Goal: Information Seeking & Learning: Learn about a topic

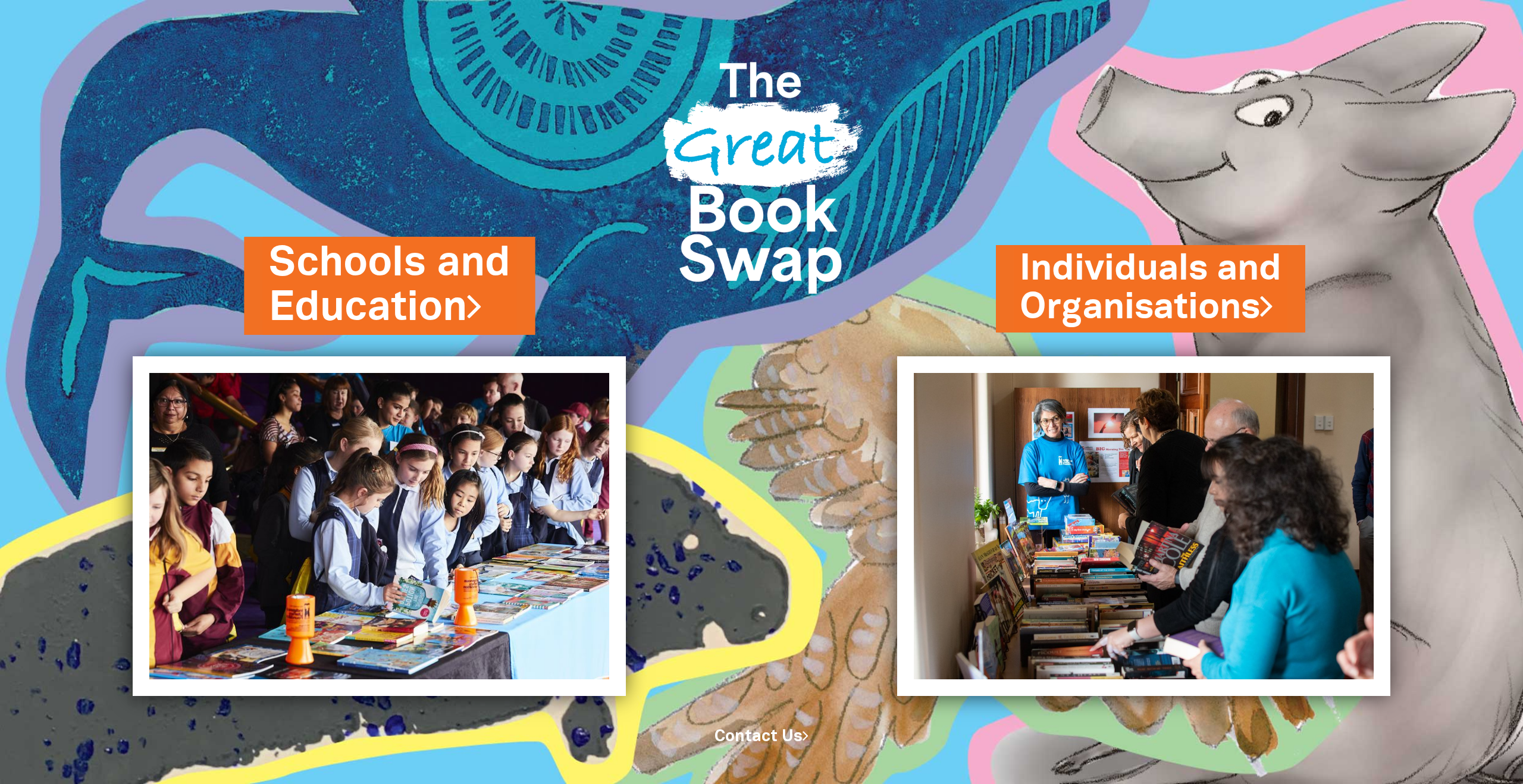
click at [429, 278] on link "Schools and Education" at bounding box center [389, 285] width 241 height 101
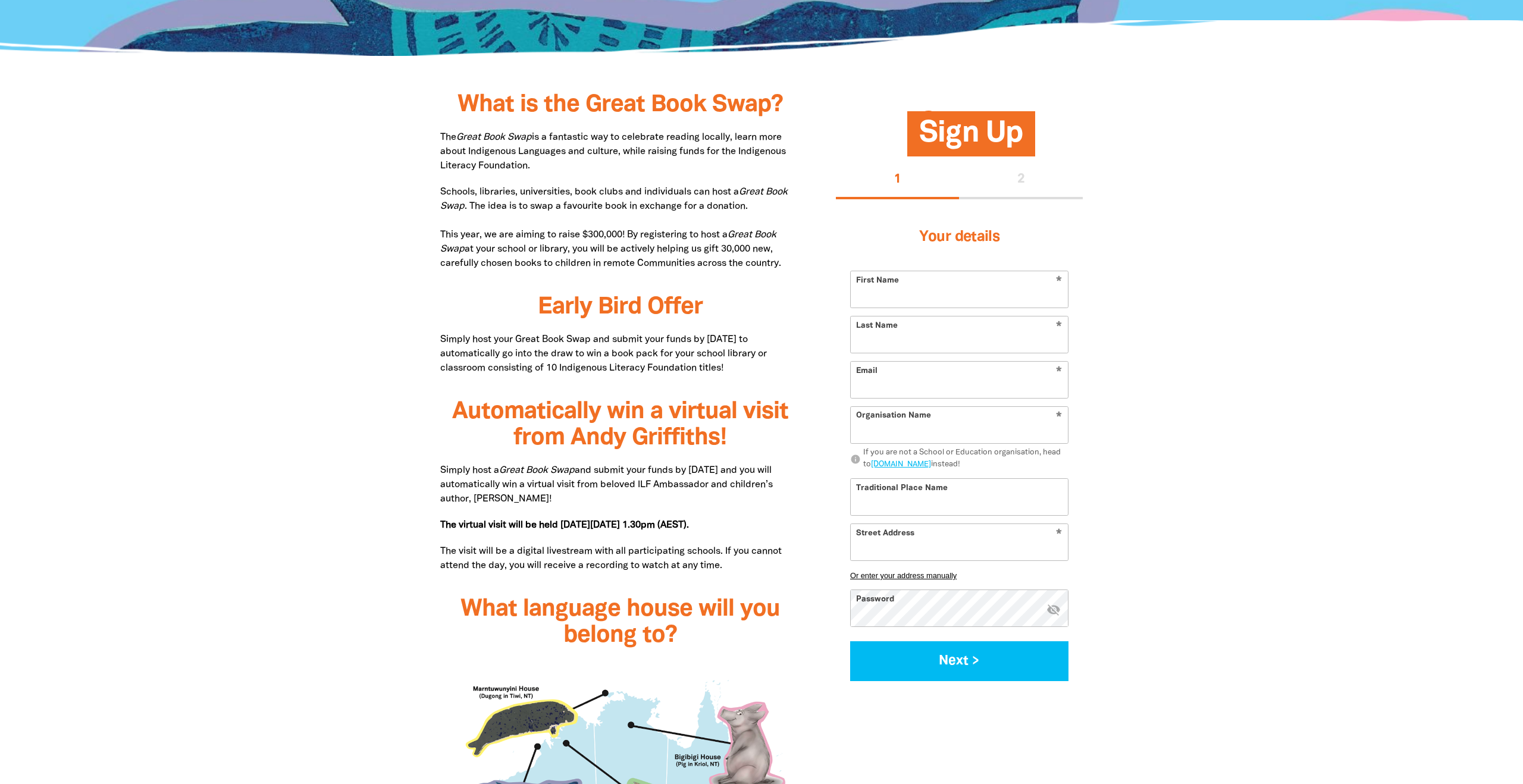
scroll to position [542, 0]
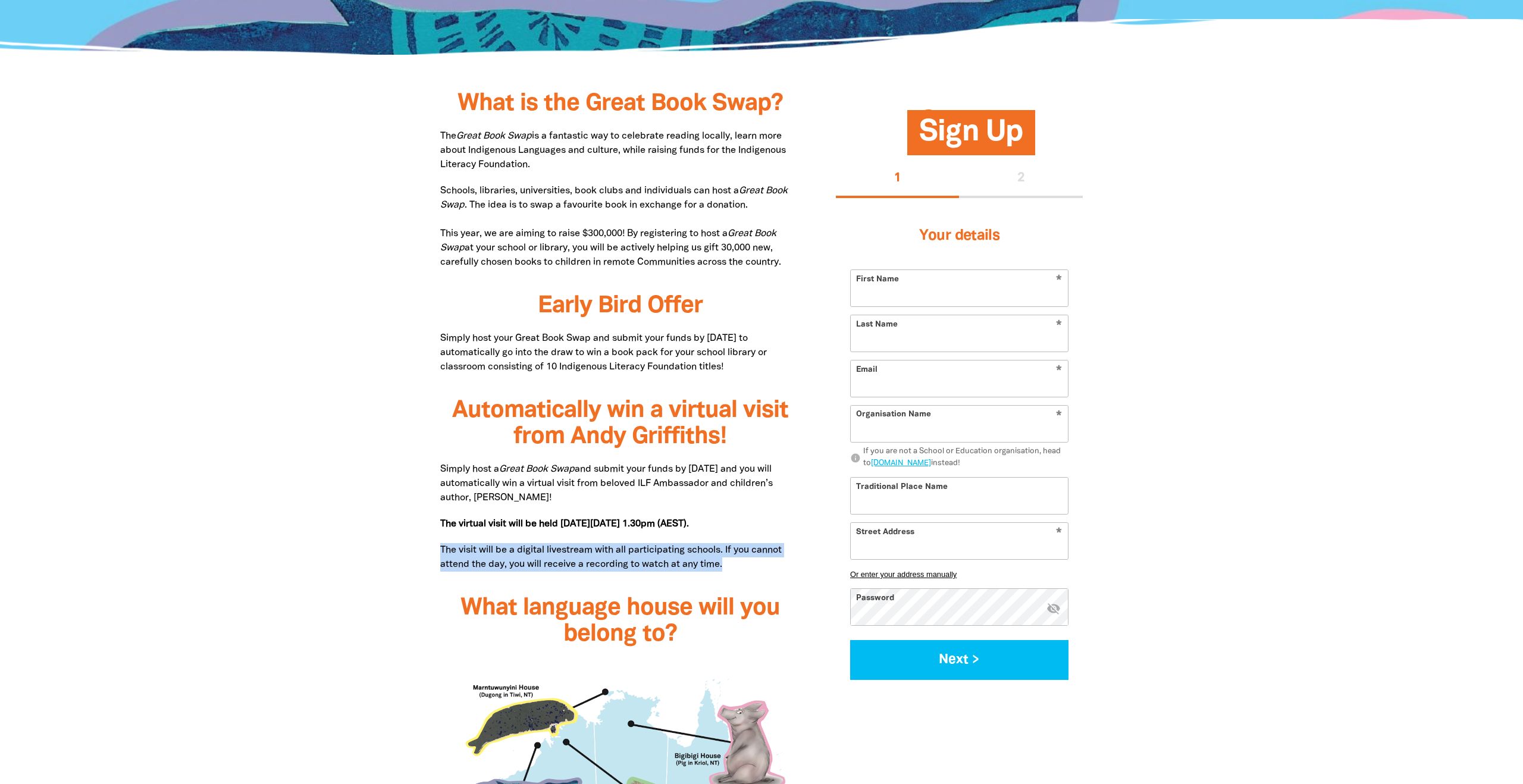
drag, startPoint x: 437, startPoint y: 553, endPoint x: 752, endPoint y: 559, distance: 315.1
click at [752, 559] on div "What is the Great Book Swap? The Great Book Swap is a fantastic way to celebrat…" at bounding box center [620, 764] width 396 height 1297
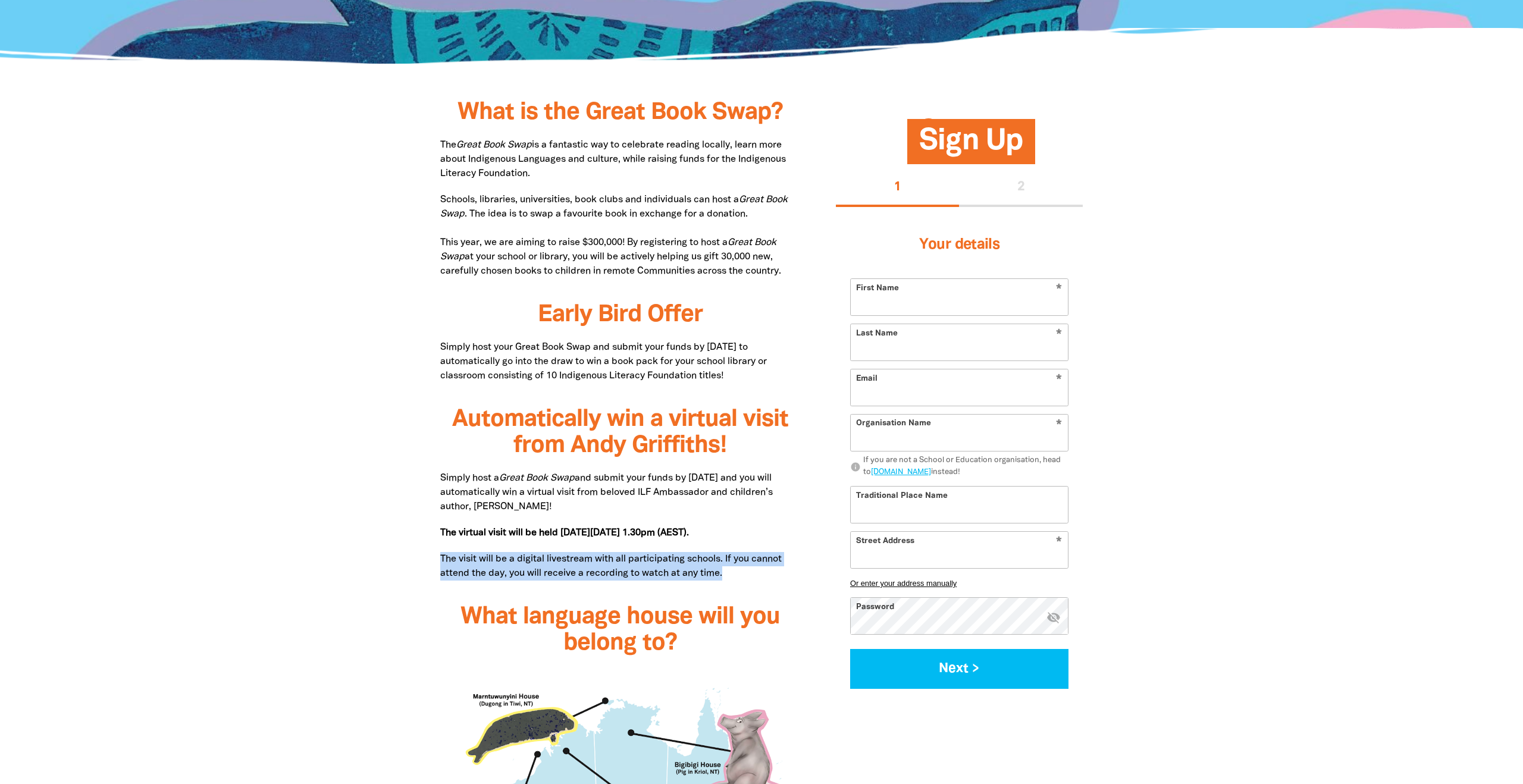
copy p "The visit will be a digital livestream with all participating schools. If you c…"
